Goal: Task Accomplishment & Management: Manage account settings

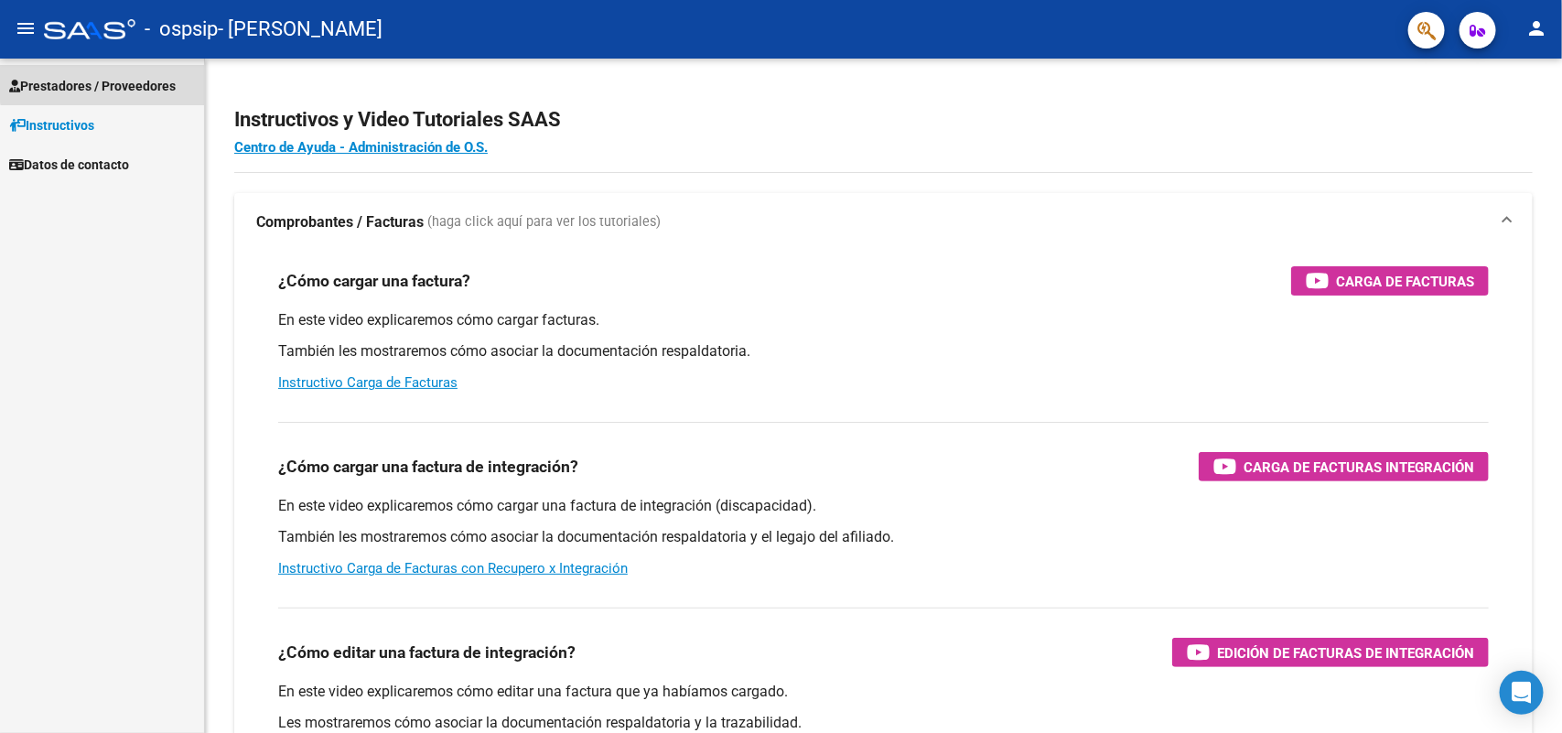
click at [114, 76] on span "Prestadores / Proveedores" at bounding box center [92, 86] width 167 height 20
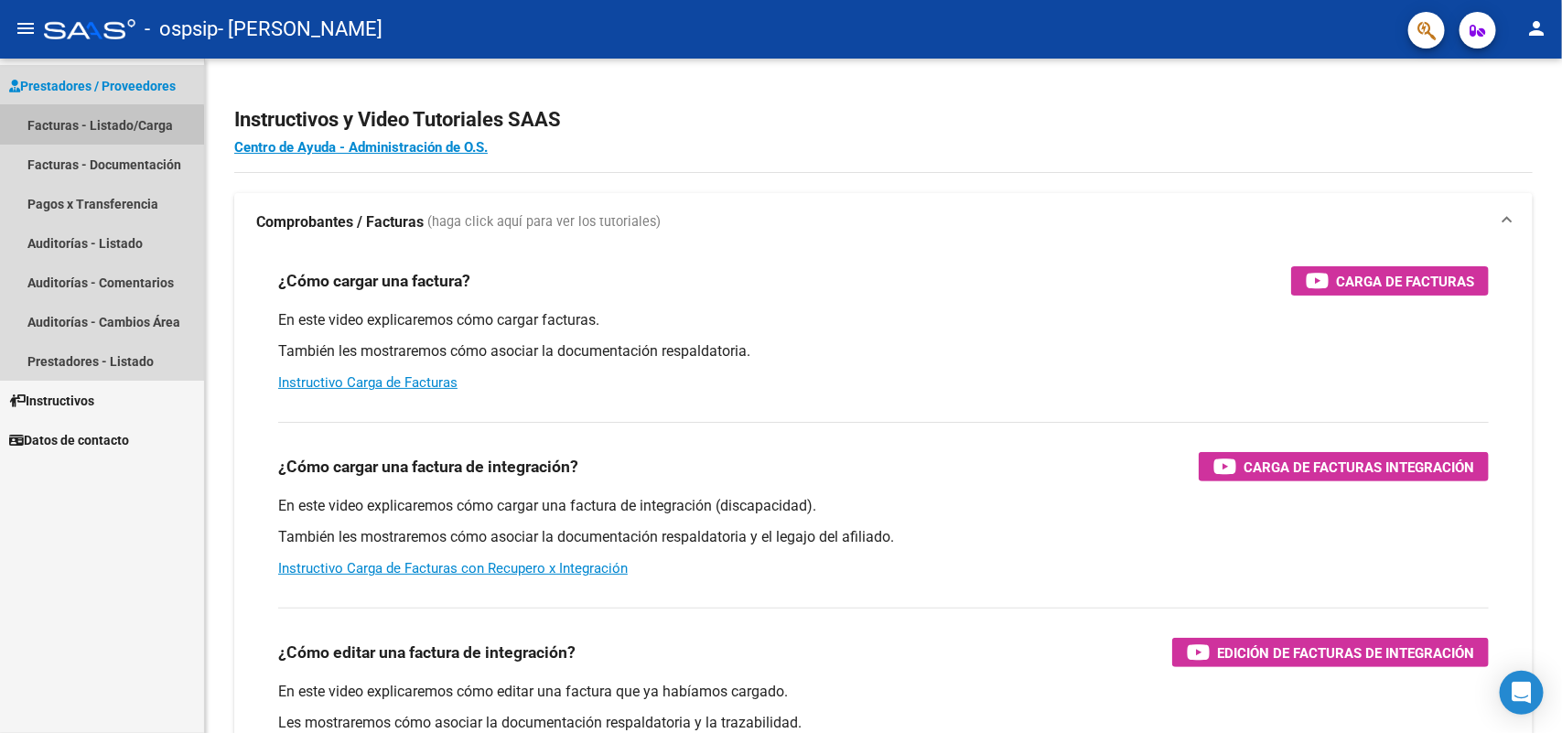
click at [99, 125] on link "Facturas - Listado/Carga" at bounding box center [102, 124] width 204 height 39
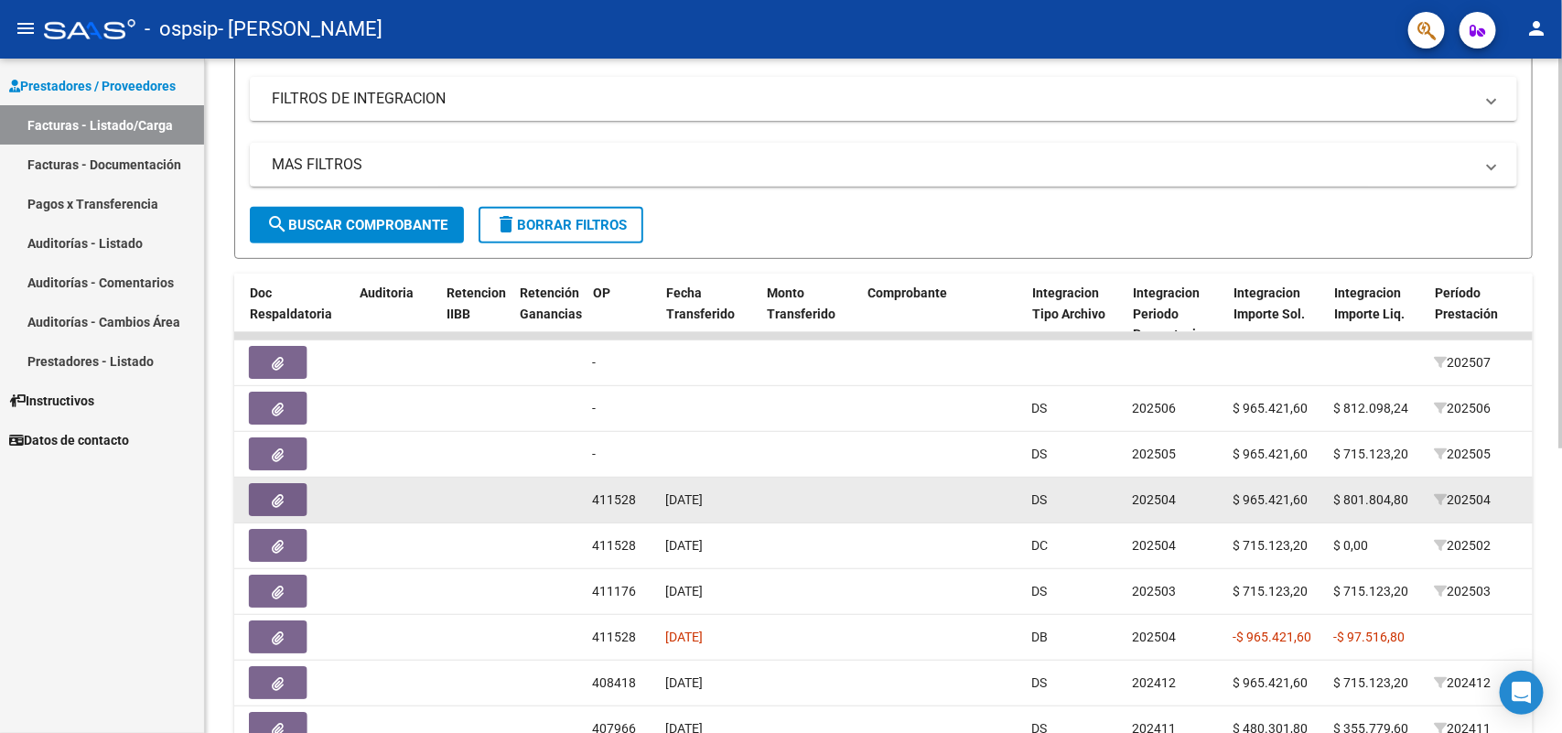
scroll to position [0, 1183]
click at [621, 499] on span "411528" at bounding box center [616, 499] width 44 height 15
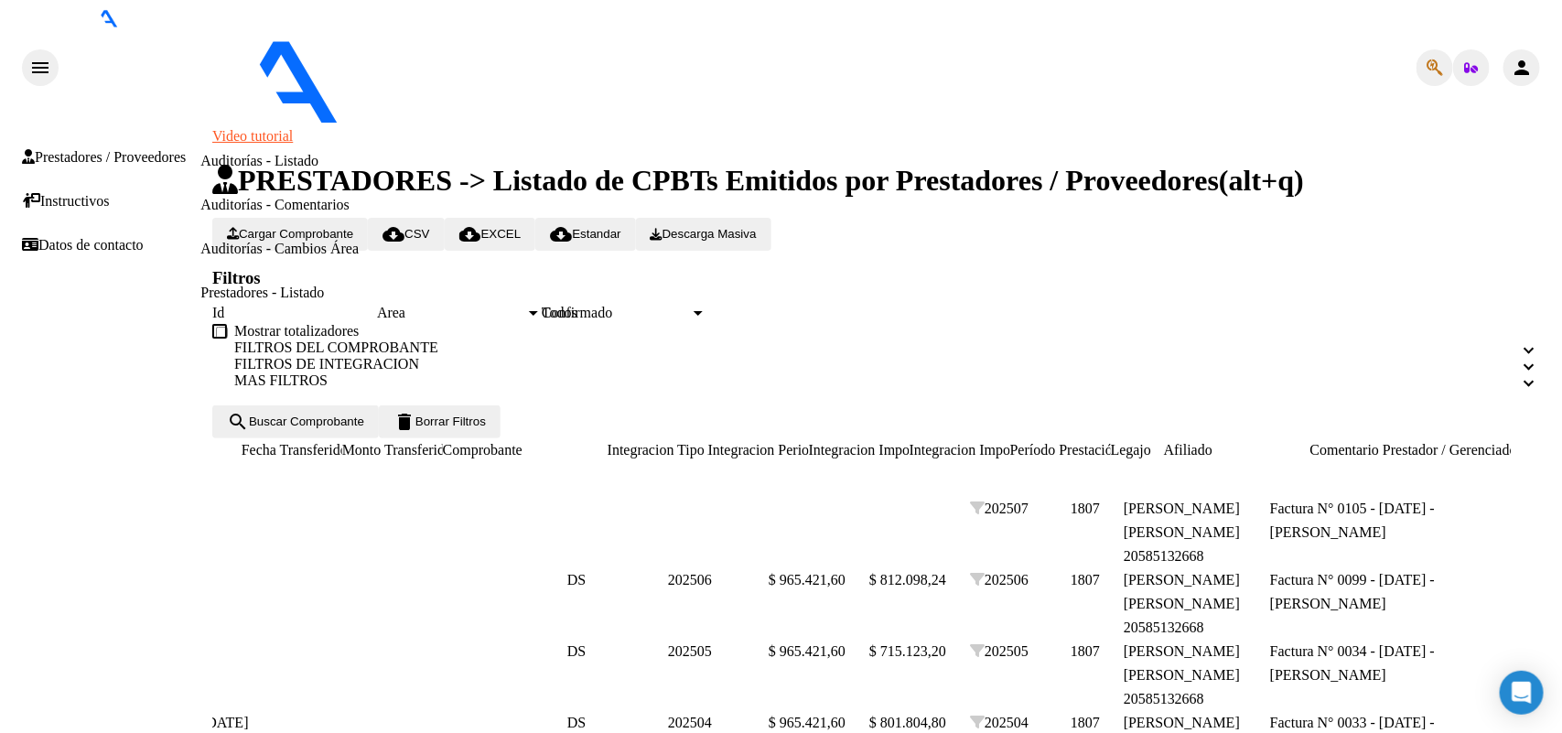
scroll to position [0, 1572]
